Goal: Information Seeking & Learning: Learn about a topic

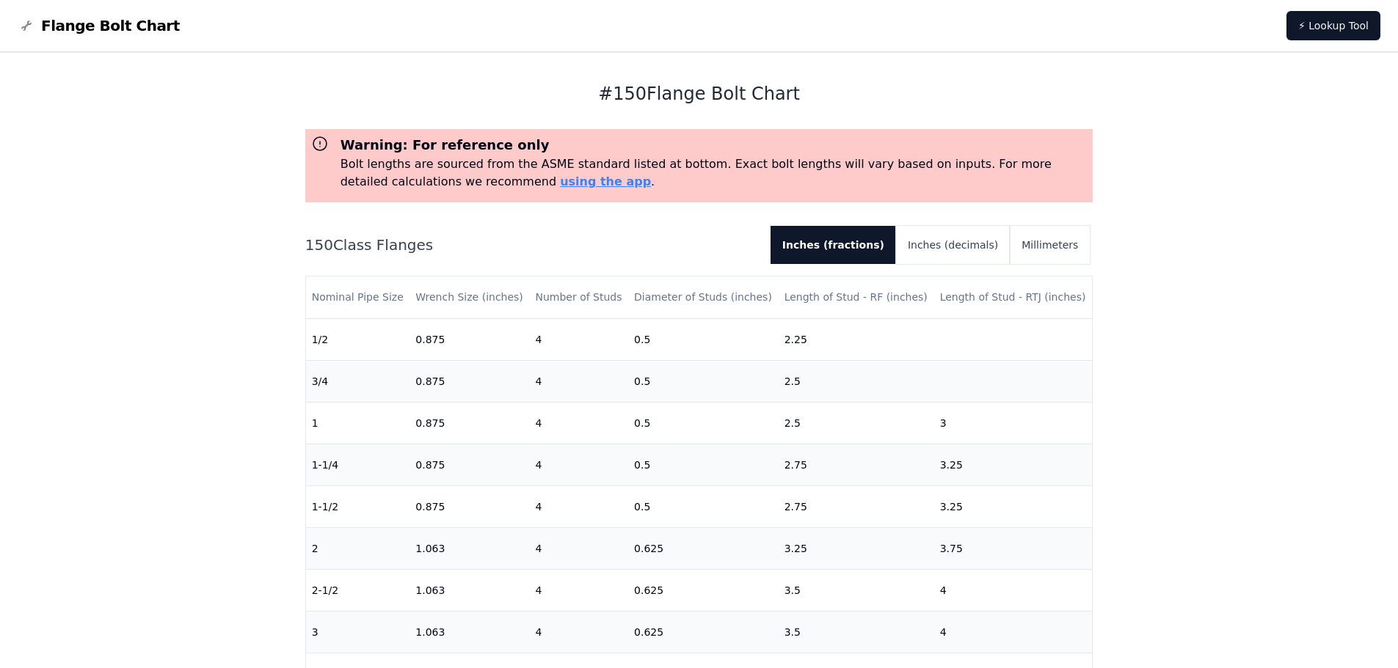
scroll to position [367, 0]
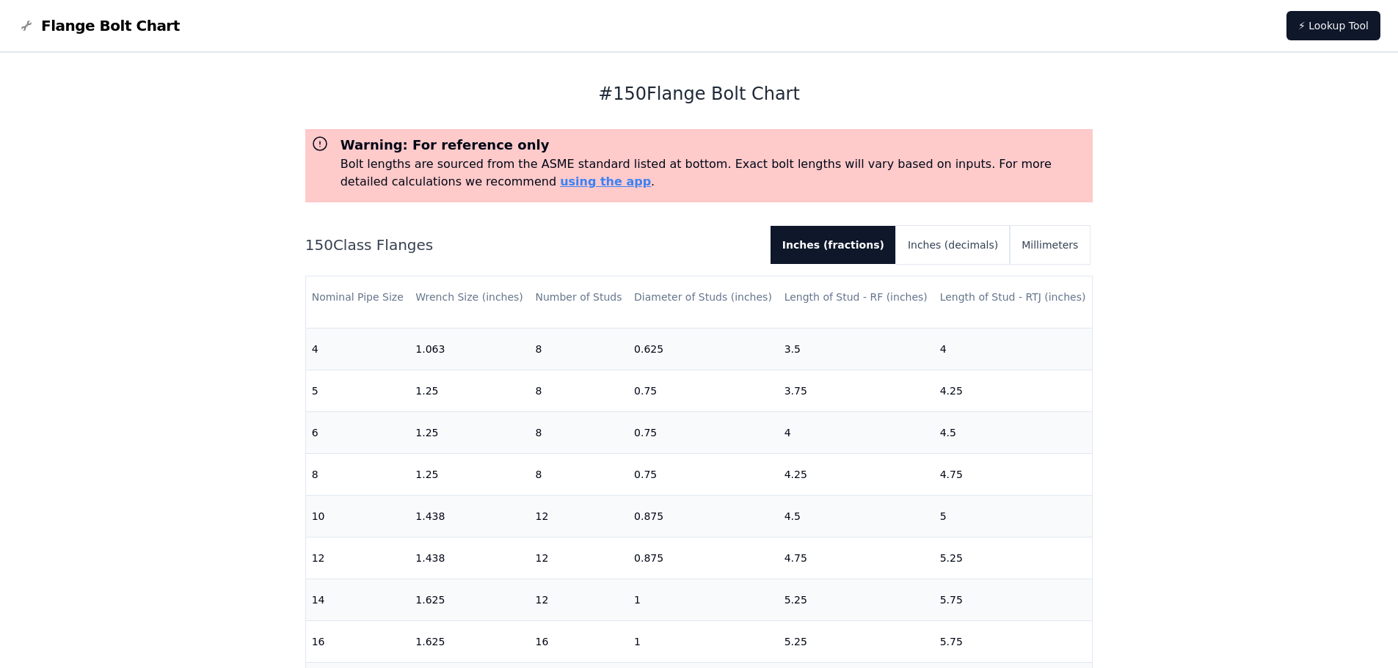
drag, startPoint x: 0, startPoint y: 0, endPoint x: 108, endPoint y: 29, distance: 111.6
click at [108, 29] on span "Flange Bolt Chart" at bounding box center [110, 25] width 139 height 21
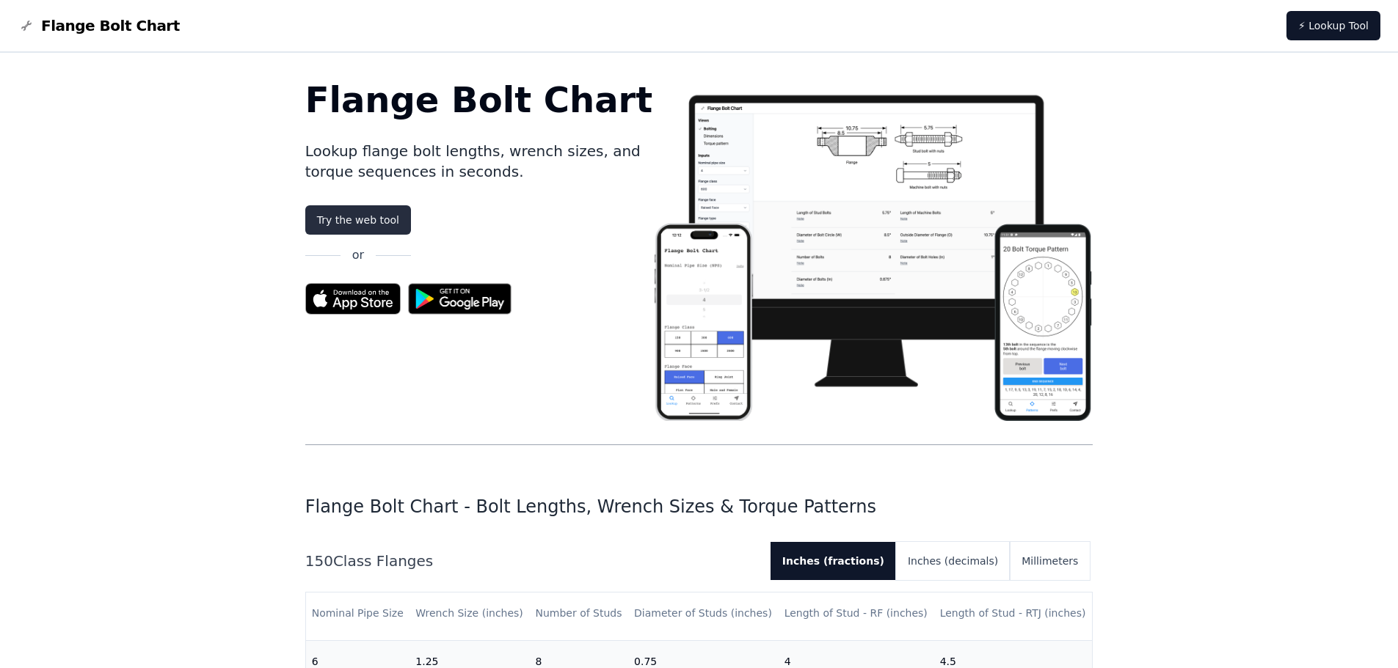
click at [379, 222] on link "Try the web tool" at bounding box center [358, 219] width 106 height 29
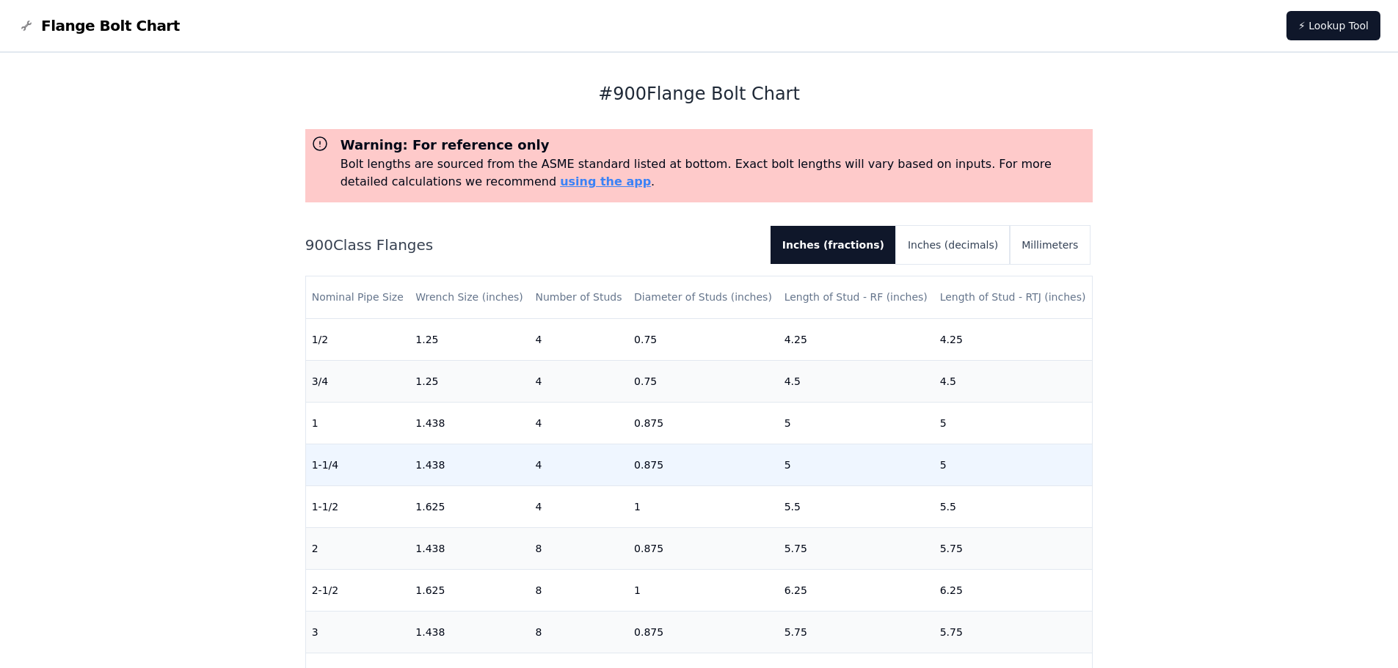
click at [505, 470] on td "1.438" at bounding box center [469, 465] width 120 height 42
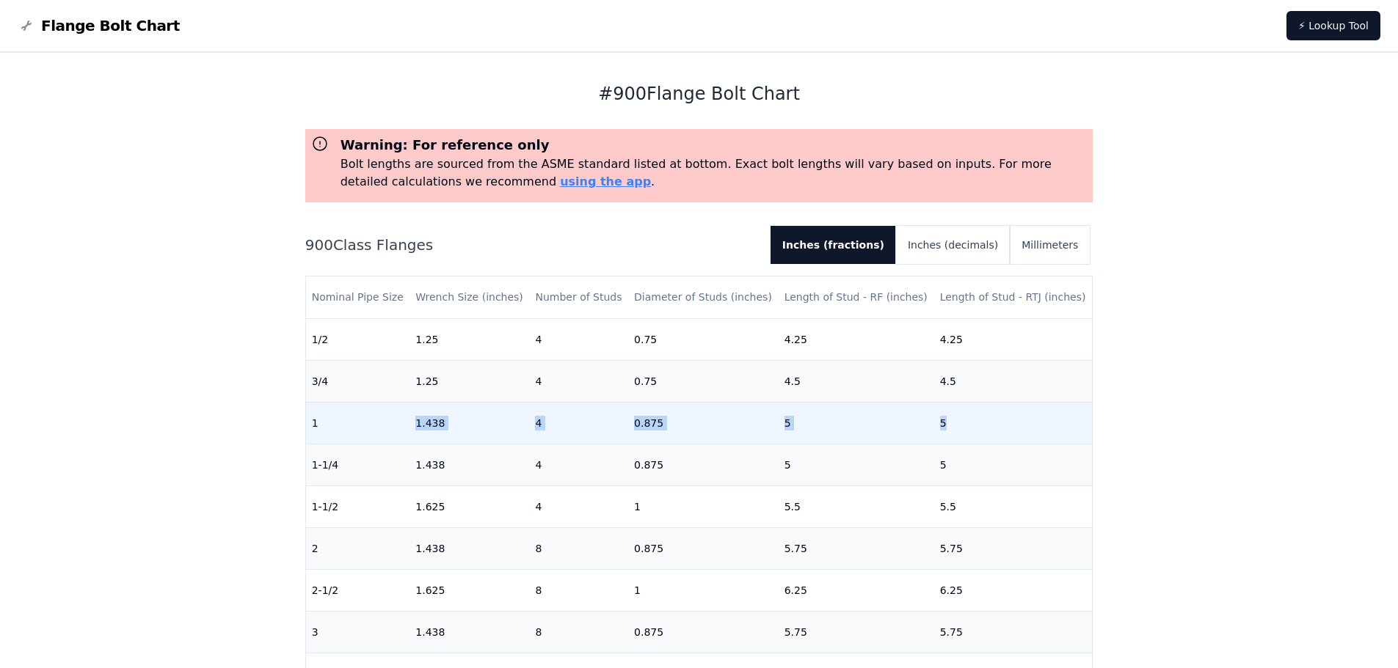
drag, startPoint x: 393, startPoint y: 422, endPoint x: 959, endPoint y: 419, distance: 565.7
click at [959, 419] on tr "1 1.438 4 0.875 5 5" at bounding box center [699, 423] width 786 height 42
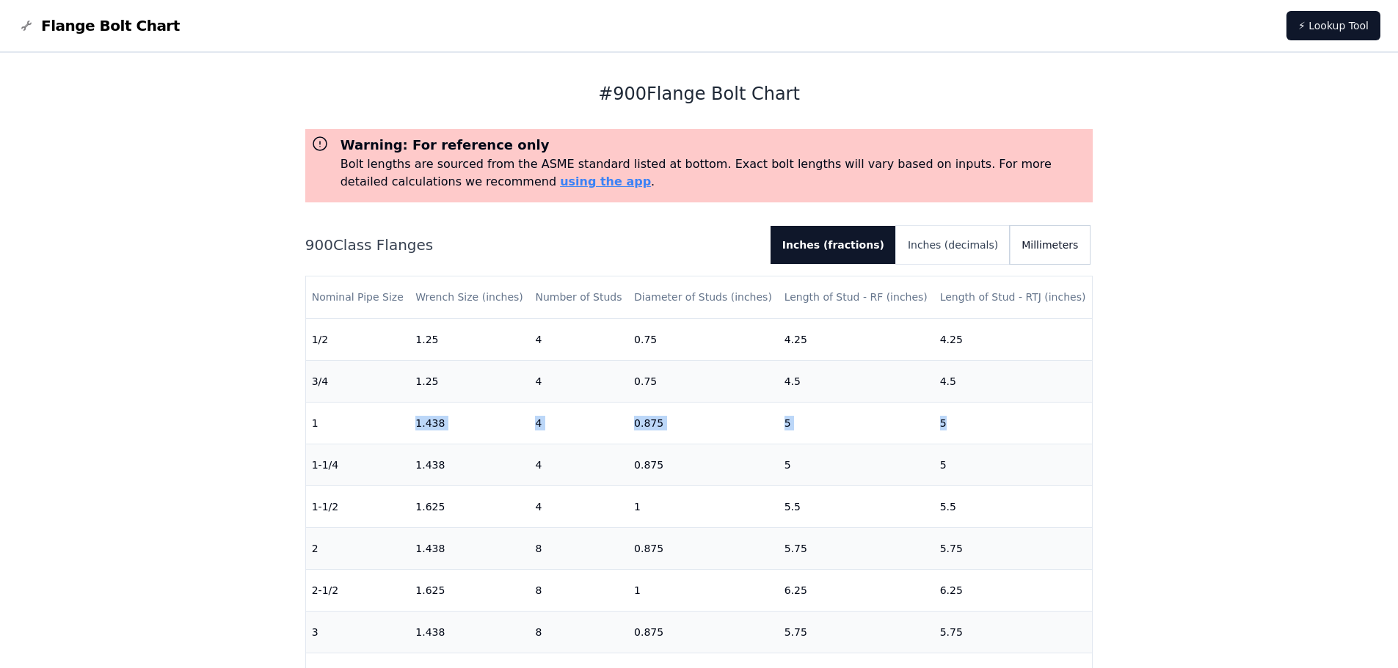
click at [1042, 253] on button "Millimeters" at bounding box center [1050, 245] width 80 height 38
